Goal: Transaction & Acquisition: Purchase product/service

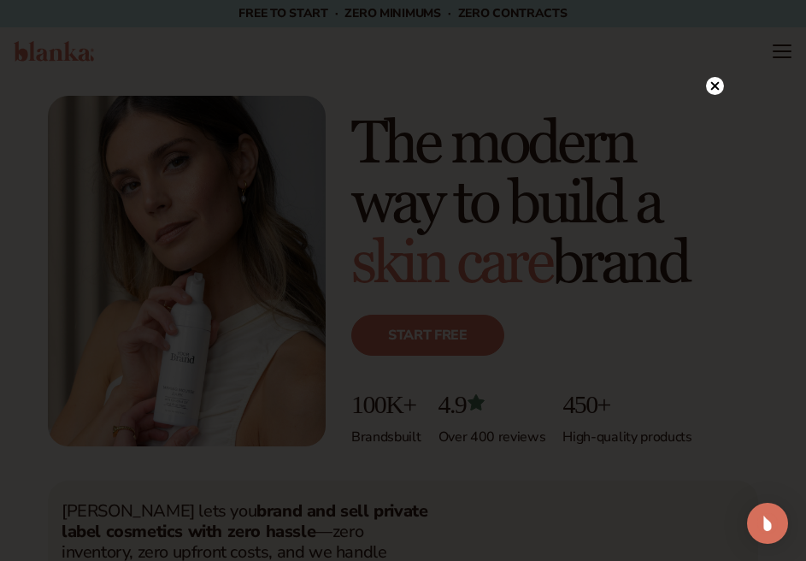
click at [718, 87] on circle at bounding box center [715, 86] width 18 height 18
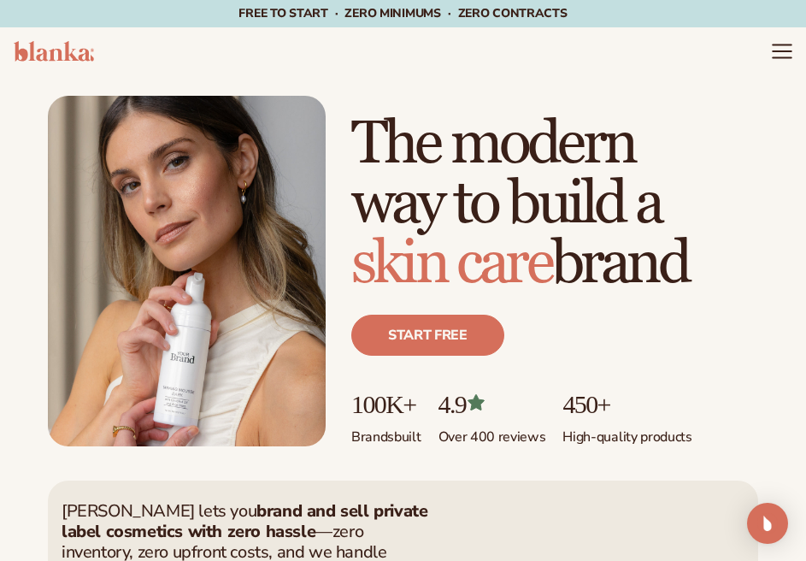
click at [781, 55] on icon "Menu" at bounding box center [782, 51] width 22 height 22
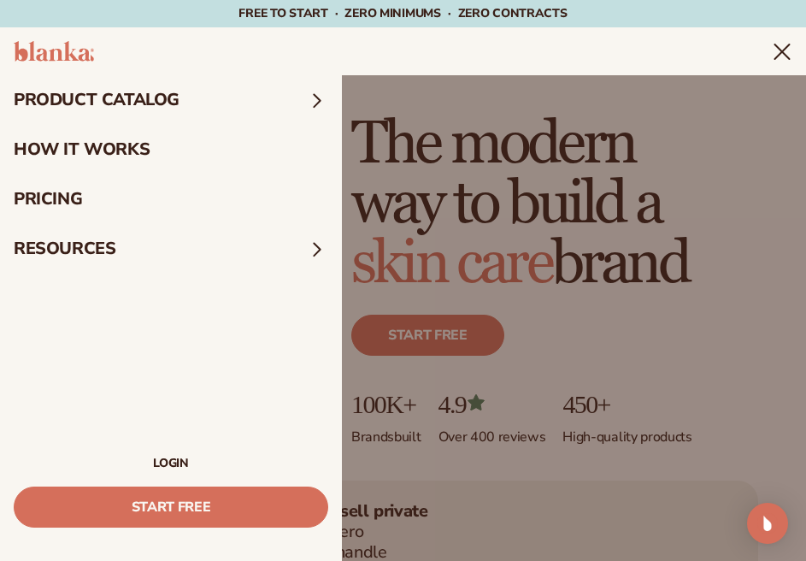
click at [220, 91] on summary "product catalog" at bounding box center [171, 100] width 342 height 50
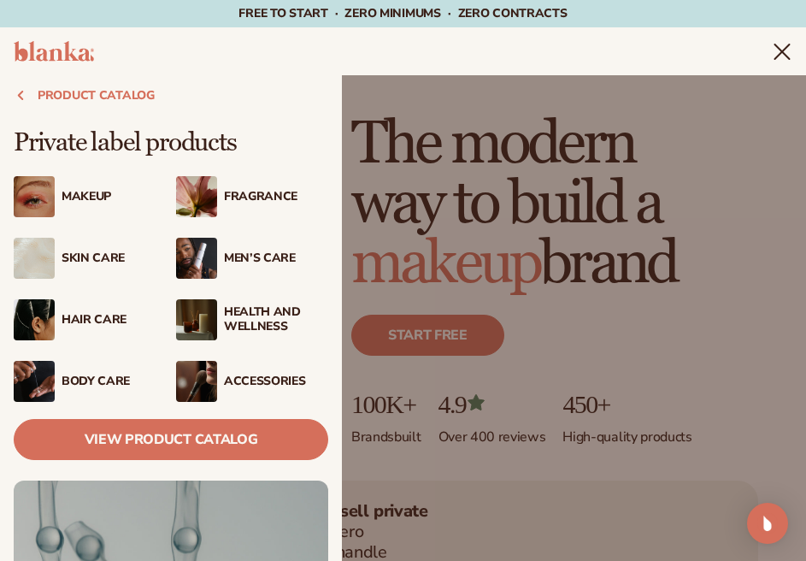
click at [80, 203] on div "Makeup" at bounding box center [114, 197] width 104 height 15
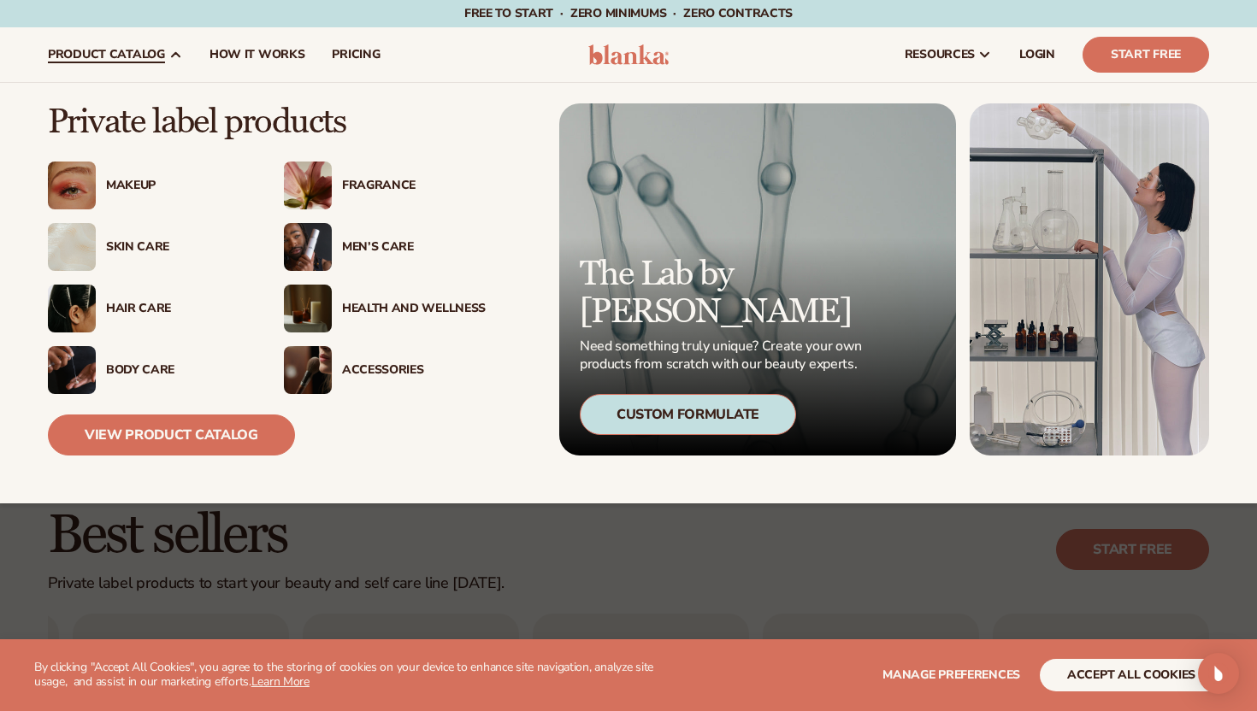
click at [158, 45] on link "product catalog" at bounding box center [115, 54] width 162 height 55
click at [138, 184] on div "Makeup" at bounding box center [178, 186] width 144 height 15
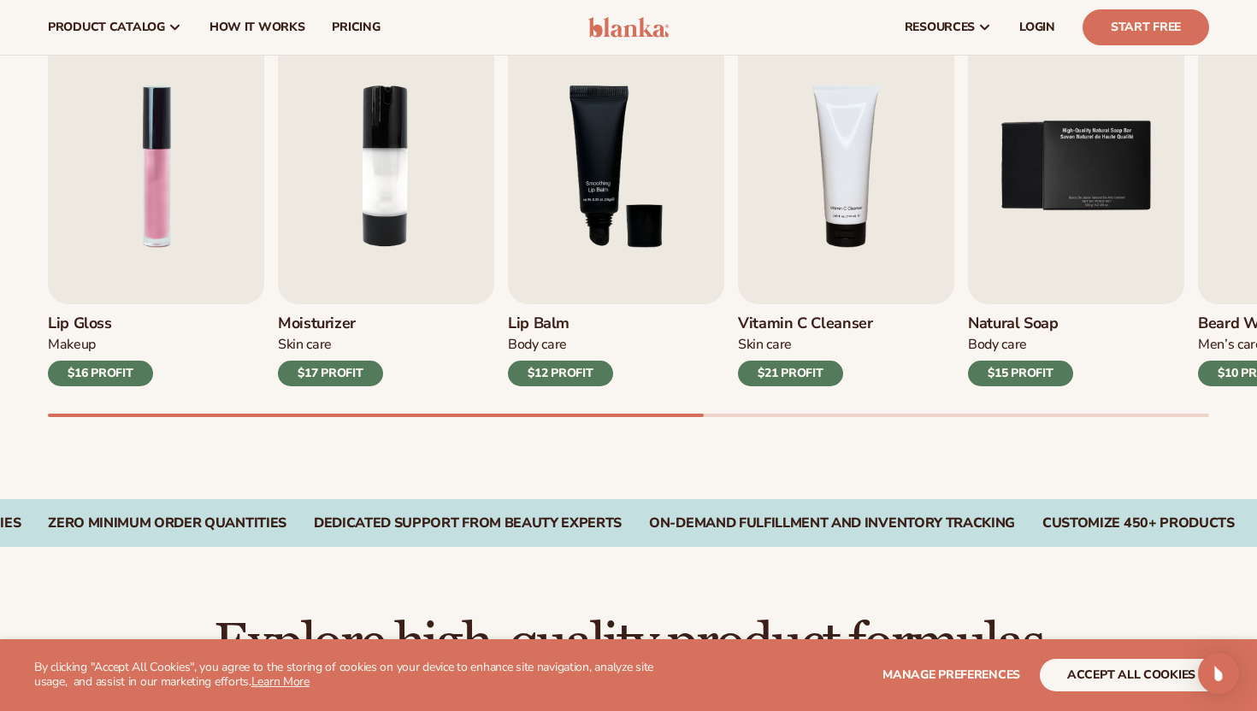
scroll to position [582, 0]
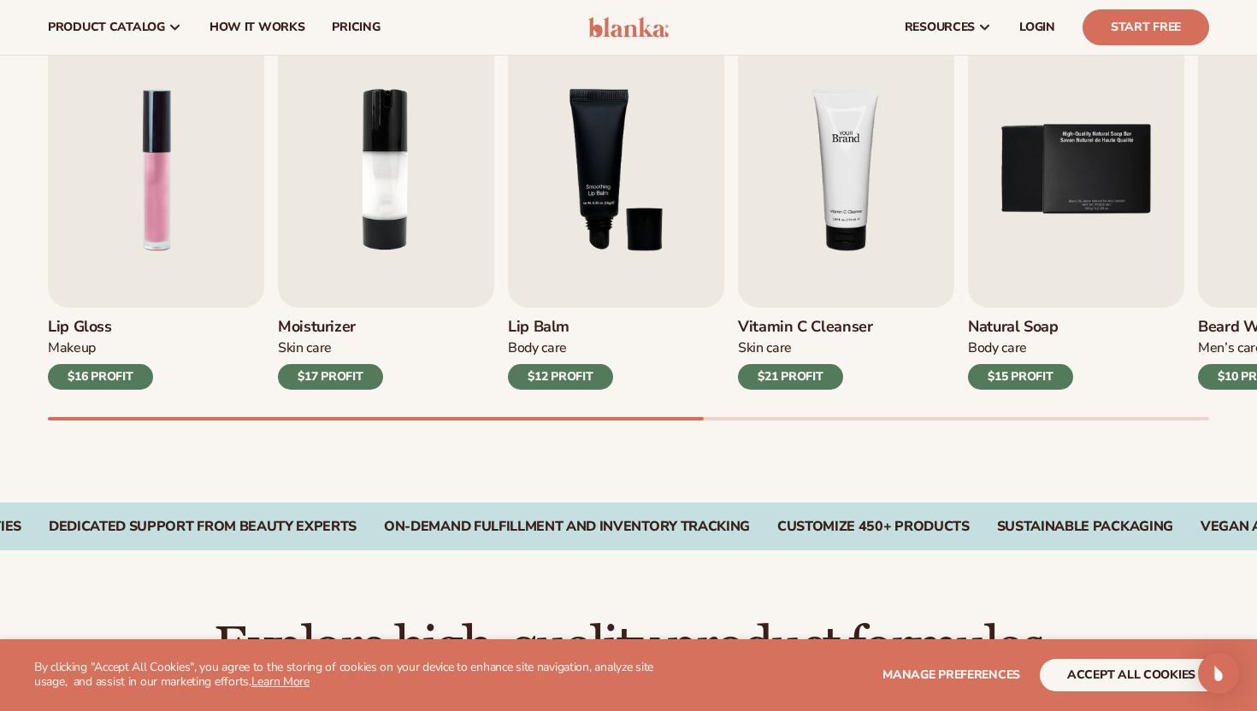
click at [802, 259] on img "4 / 9" at bounding box center [846, 170] width 216 height 276
click at [804, 374] on div "$21 PROFIT" at bounding box center [790, 377] width 105 height 26
click at [811, 260] on img "4 / 9" at bounding box center [846, 170] width 216 height 276
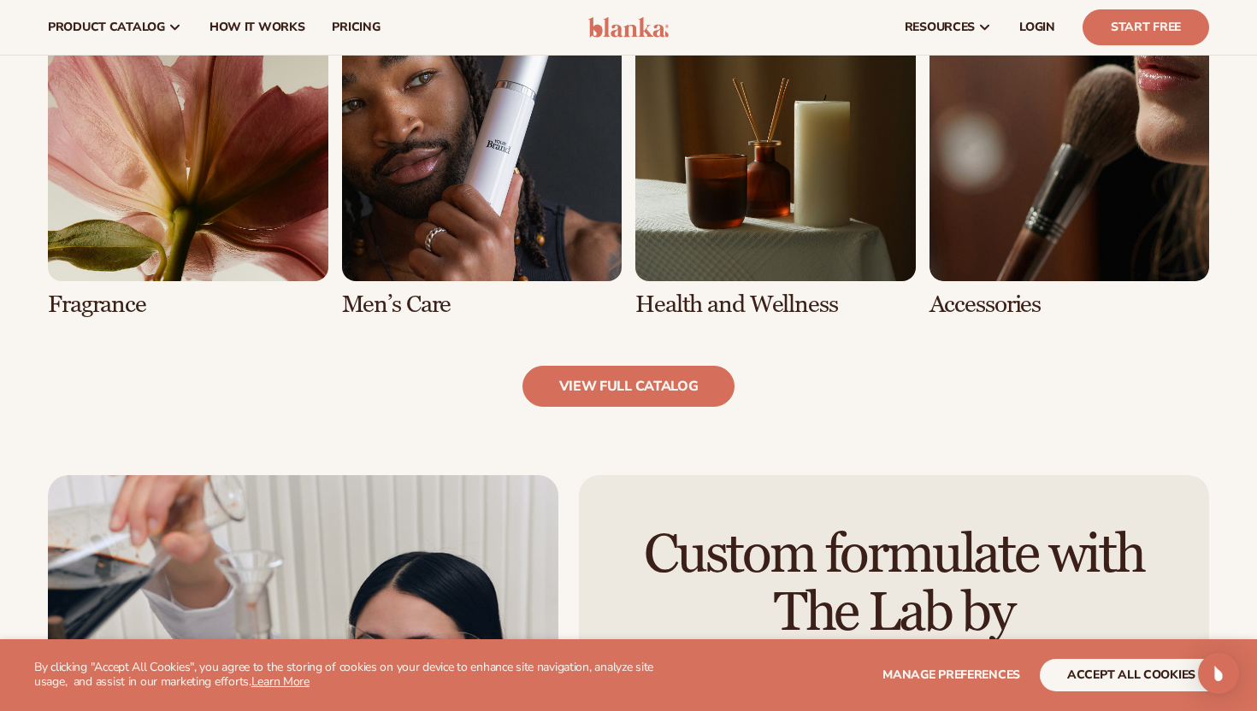
scroll to position [1631, 0]
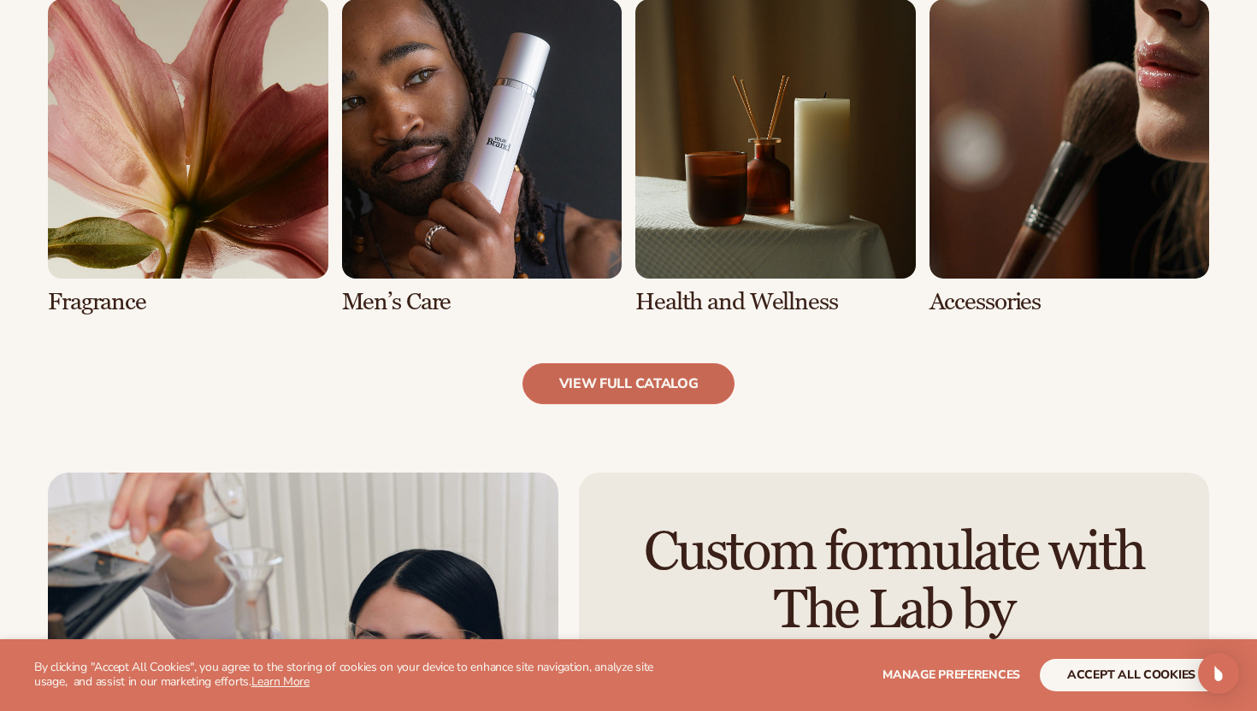
click at [703, 392] on link "view full catalog" at bounding box center [628, 383] width 213 height 41
